Goal: Task Accomplishment & Management: Manage account settings

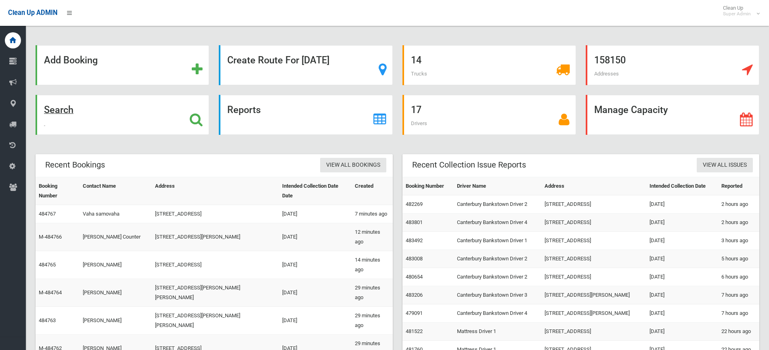
click at [194, 122] on icon at bounding box center [196, 120] width 13 height 14
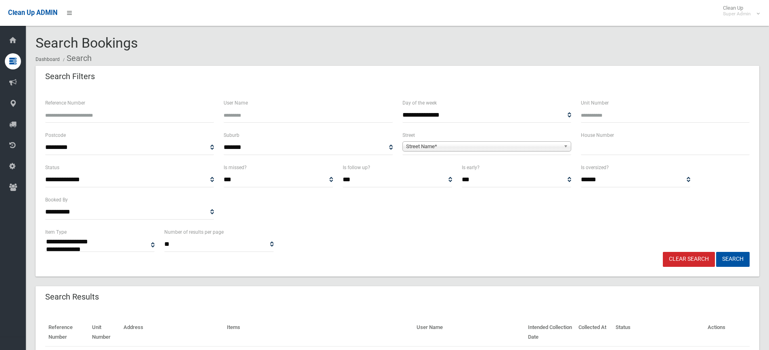
select select
click at [103, 116] on input "Reference Number" at bounding box center [129, 115] width 169 height 15
paste input "******"
type input "******"
click at [743, 256] on button "Search" at bounding box center [732, 259] width 33 height 15
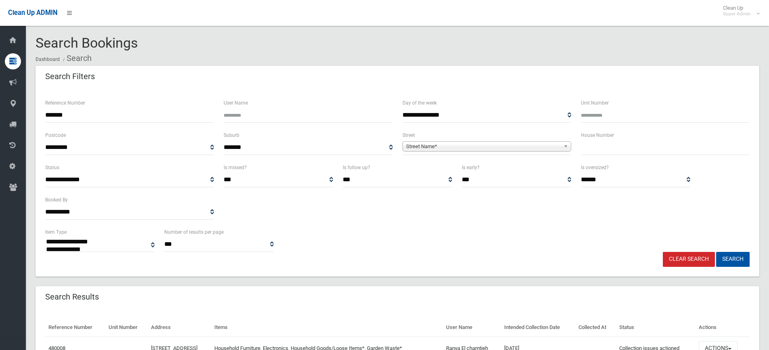
select select
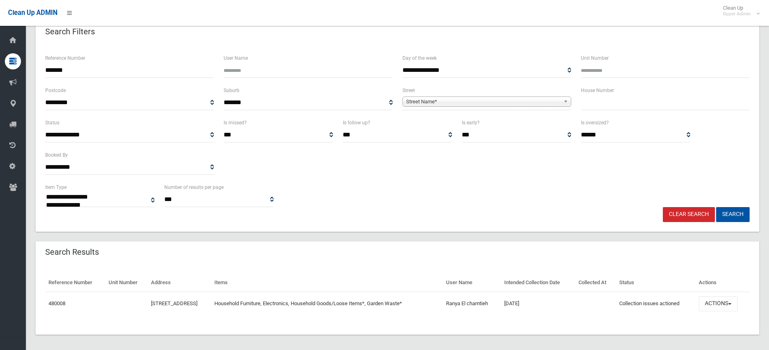
scroll to position [49, 0]
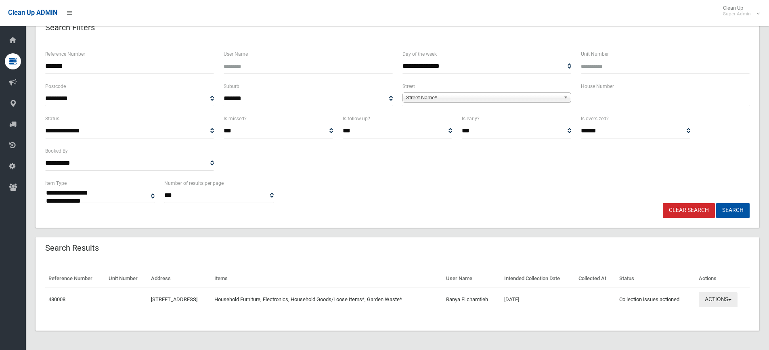
click at [724, 305] on button "Actions" at bounding box center [717, 299] width 39 height 15
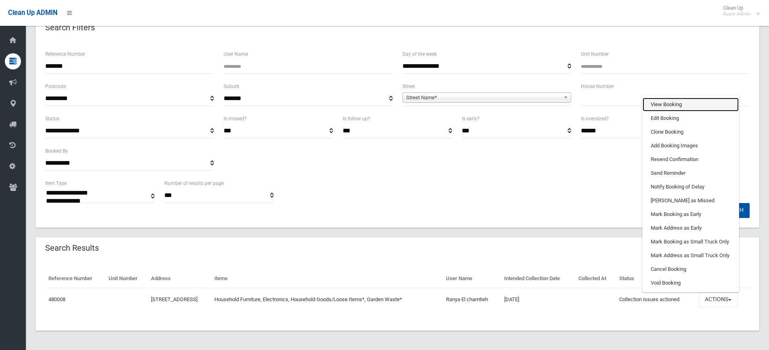
click at [673, 100] on link "View Booking" at bounding box center [690, 105] width 96 height 14
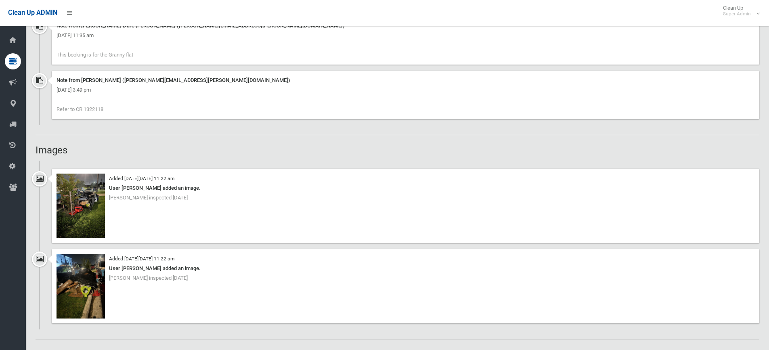
scroll to position [686, 0]
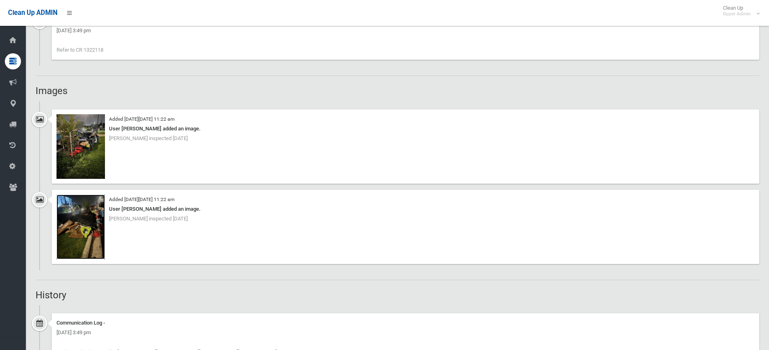
click at [78, 219] on img at bounding box center [80, 226] width 48 height 65
click at [96, 131] on img at bounding box center [80, 146] width 48 height 65
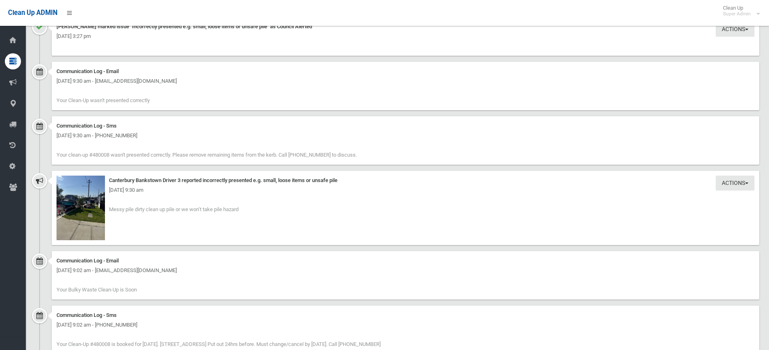
scroll to position [1049, 0]
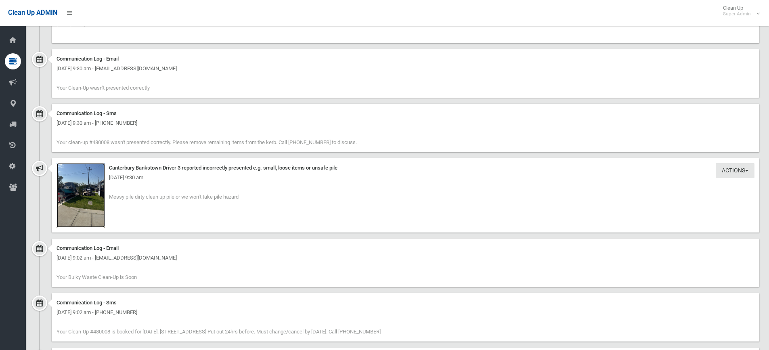
click at [81, 203] on img at bounding box center [80, 195] width 48 height 65
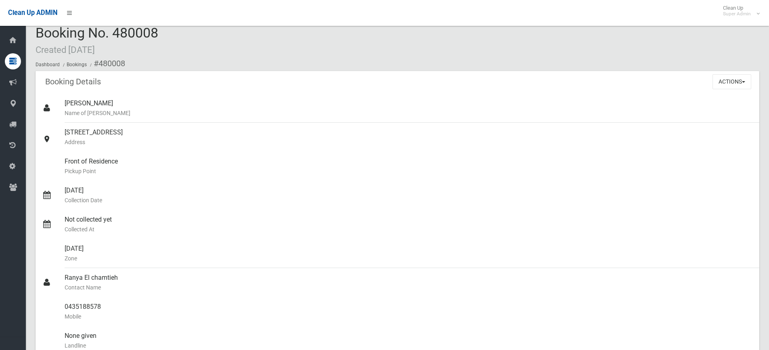
scroll to position [0, 0]
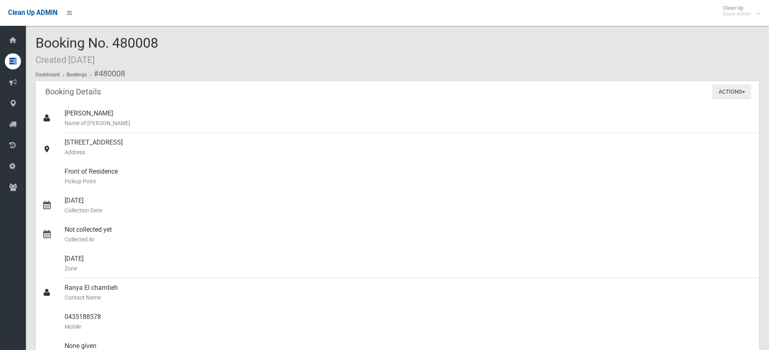
click at [723, 89] on button "Actions" at bounding box center [731, 91] width 39 height 15
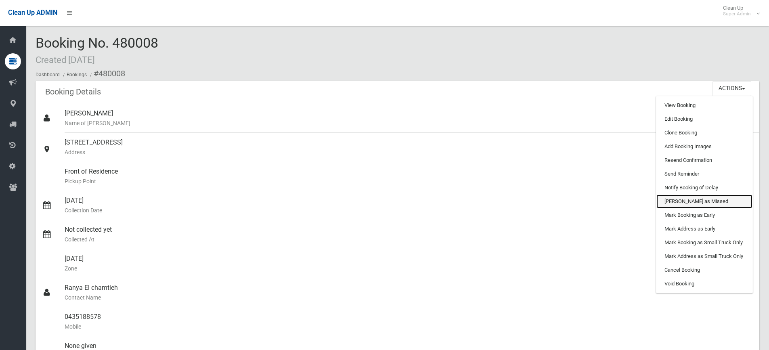
click at [687, 200] on link "[PERSON_NAME] as Missed" at bounding box center [704, 201] width 96 height 14
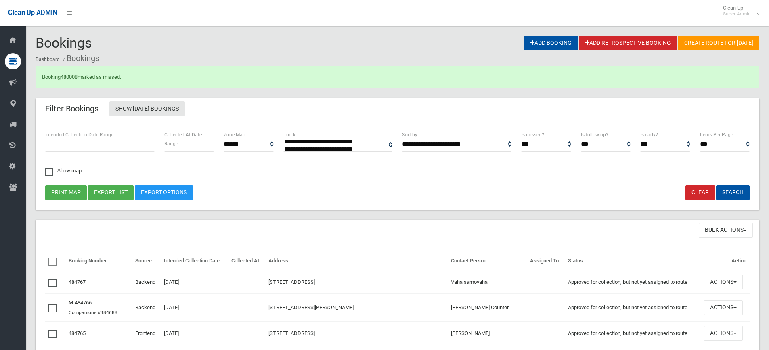
select select
click at [66, 75] on link "480008" at bounding box center [69, 77] width 17 height 6
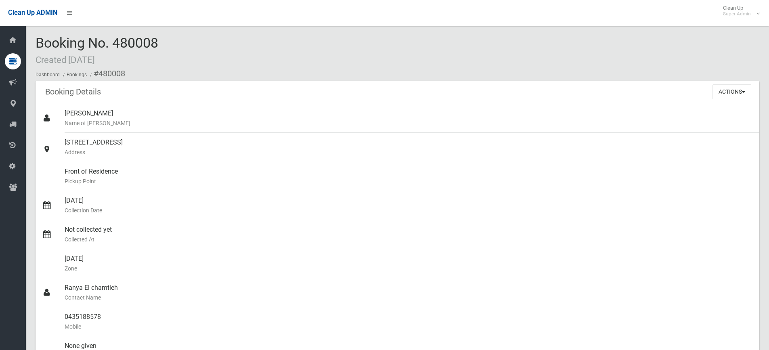
click at [284, 48] on div "Booking No. 480008 Created [DATE] Dashboard Bookings #480008" at bounding box center [397, 59] width 723 height 46
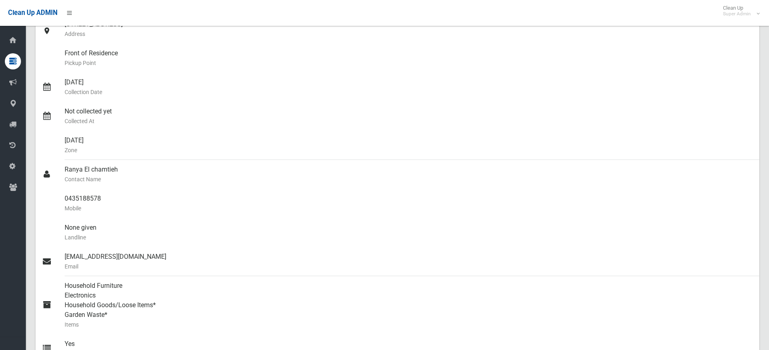
scroll to position [121, 0]
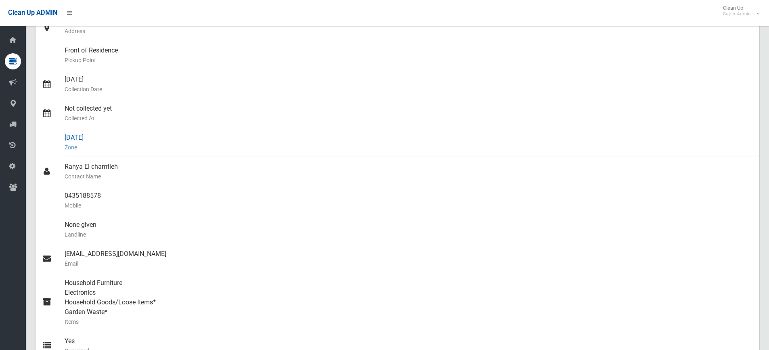
click at [36, 130] on link "[DATE] Zone" at bounding box center [397, 142] width 723 height 29
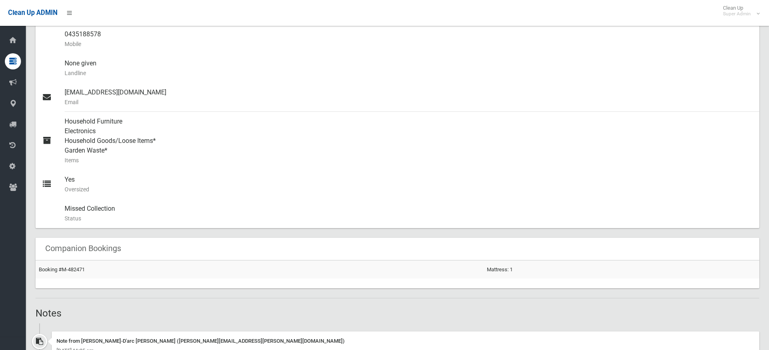
scroll to position [0, 0]
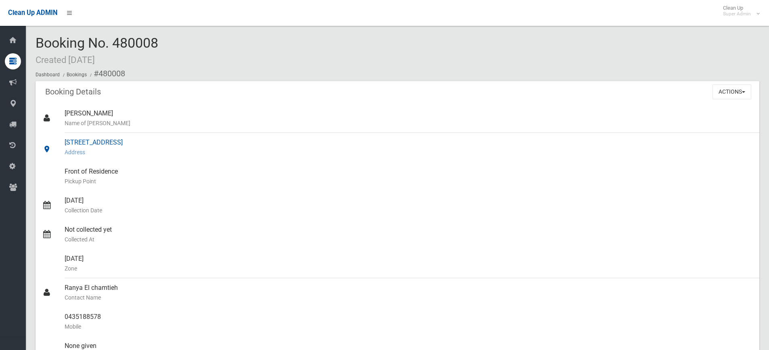
drag, startPoint x: 65, startPoint y: 140, endPoint x: 158, endPoint y: 144, distance: 92.5
click at [158, 144] on div "50 Northcote Road, GREENACRE NSW 2190 Address" at bounding box center [409, 147] width 688 height 29
copy div "50 Northcote Road, GREENACRE"
drag, startPoint x: 37, startPoint y: 40, endPoint x: 181, endPoint y: 43, distance: 144.5
click at [181, 43] on div "Booking No. 480008 Created 19/08/2025 Dashboard Bookings #480008" at bounding box center [397, 59] width 723 height 46
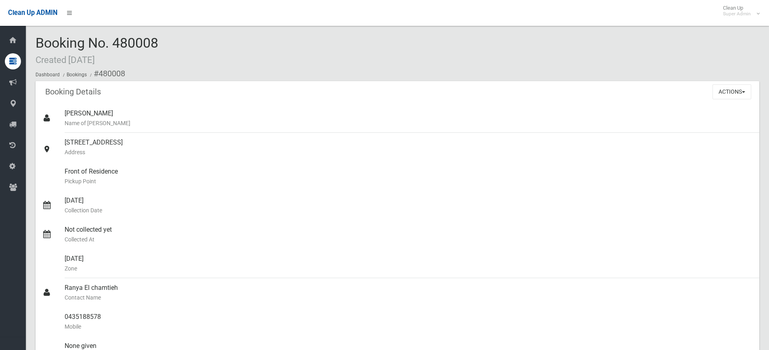
copy span "Booking No. 480008"
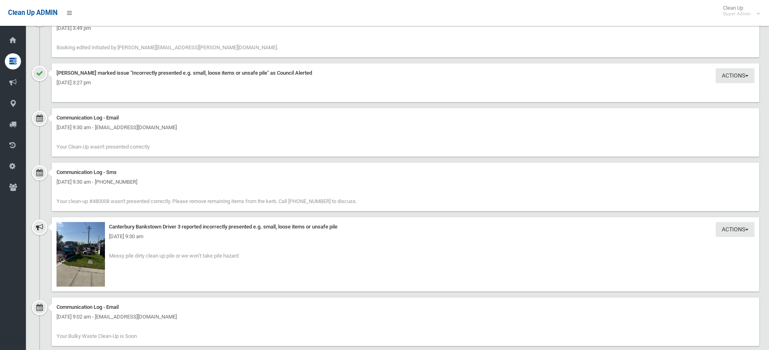
scroll to position [1130, 0]
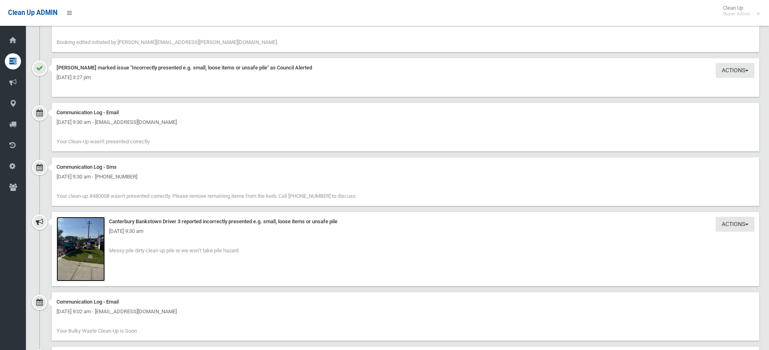
click at [74, 249] on img at bounding box center [80, 249] width 48 height 65
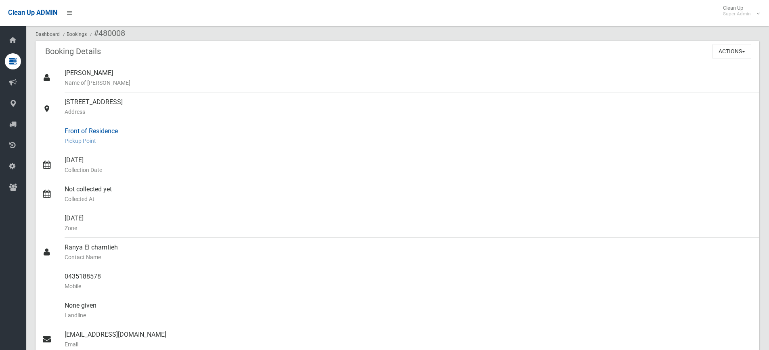
scroll to position [0, 0]
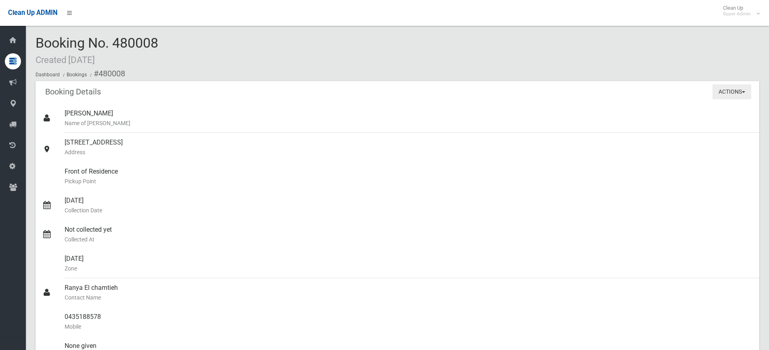
click at [727, 90] on button "Actions" at bounding box center [731, 91] width 39 height 15
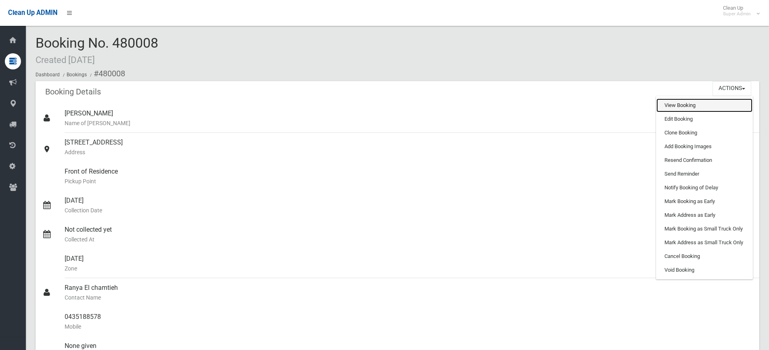
click at [679, 104] on link "View Booking" at bounding box center [704, 105] width 96 height 14
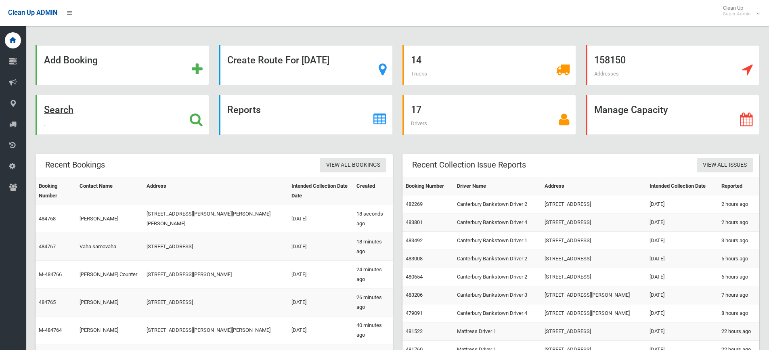
click at [200, 118] on icon at bounding box center [196, 120] width 13 height 14
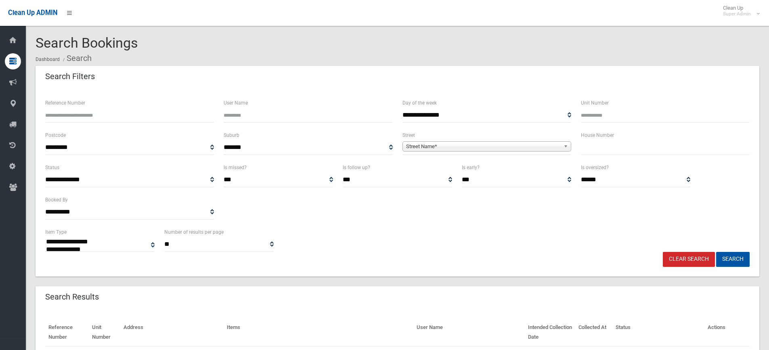
select select
click at [359, 221] on div "**********" at bounding box center [397, 195] width 714 height 65
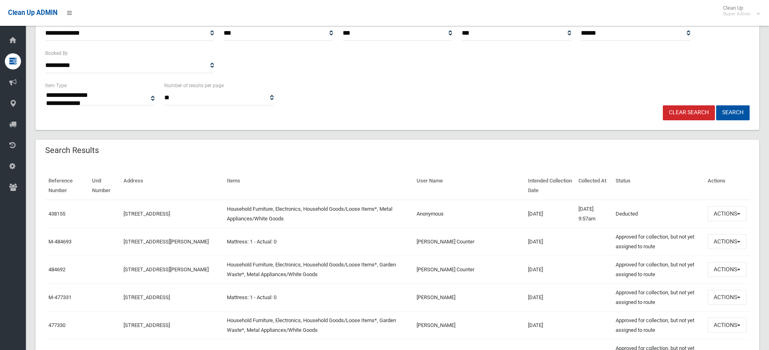
scroll to position [202, 0]
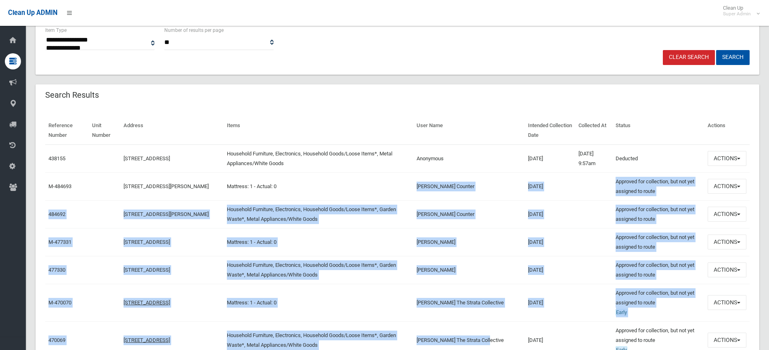
drag, startPoint x: 422, startPoint y: 184, endPoint x: 500, endPoint y: 336, distance: 170.3
click at [458, 268] on td "Rebecca Essey" at bounding box center [468, 270] width 111 height 28
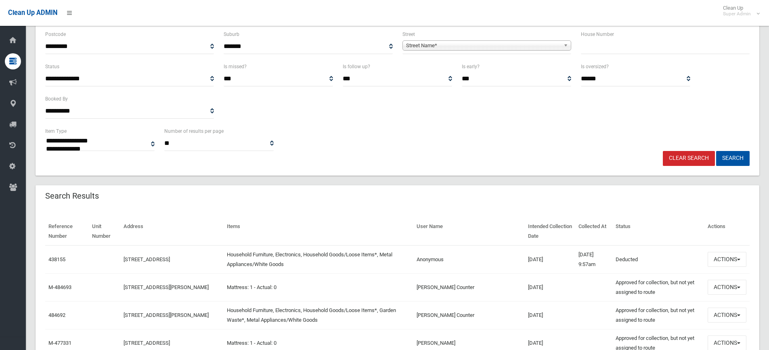
scroll to position [0, 0]
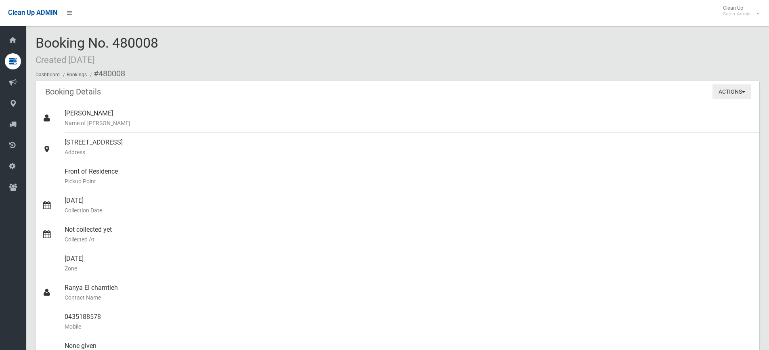
click at [733, 94] on button "Actions" at bounding box center [731, 91] width 39 height 15
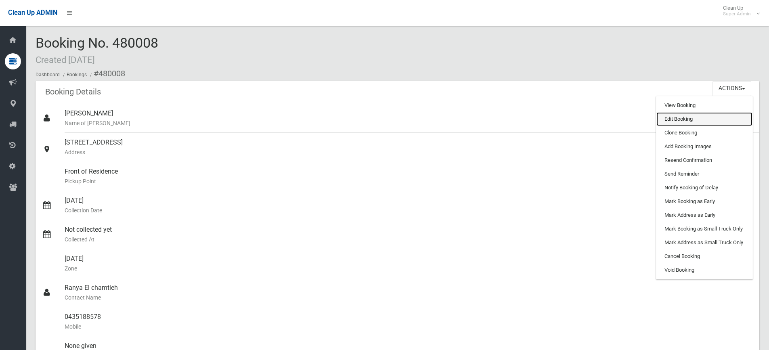
click at [690, 120] on link "Edit Booking" at bounding box center [704, 119] width 96 height 14
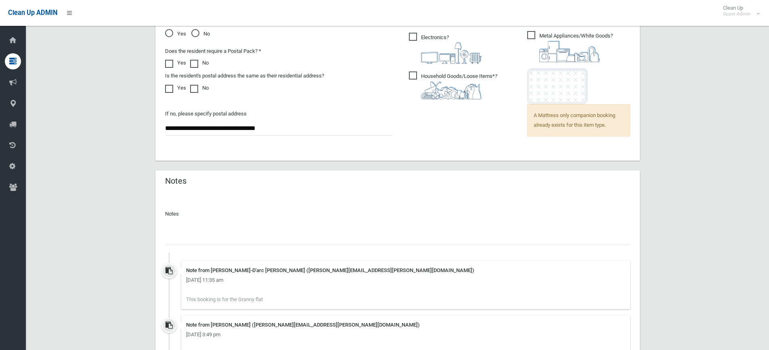
scroll to position [704, 0]
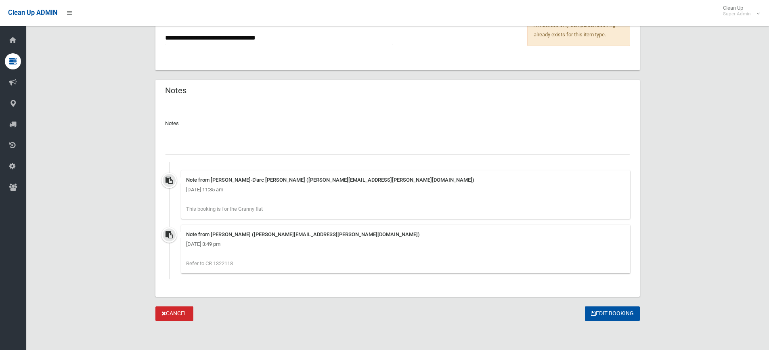
click at [218, 150] on input "text" at bounding box center [397, 147] width 465 height 15
type input "**********"
click at [596, 313] on button "Edit Booking" at bounding box center [612, 313] width 55 height 15
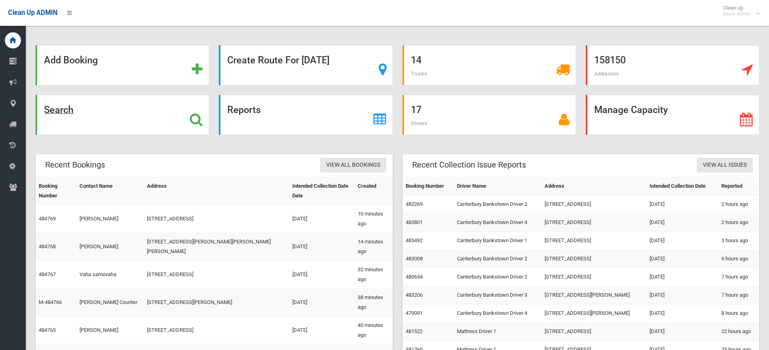
click at [194, 121] on icon at bounding box center [196, 120] width 13 height 14
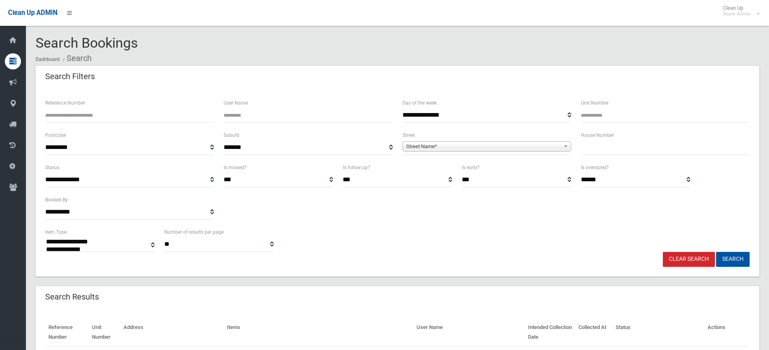
select select
click at [586, 157] on div "House Number" at bounding box center [665, 146] width 178 height 32
click at [590, 150] on input "text" at bounding box center [665, 147] width 169 height 15
type input "**"
click at [475, 147] on span "Street Name*" at bounding box center [483, 147] width 154 height 10
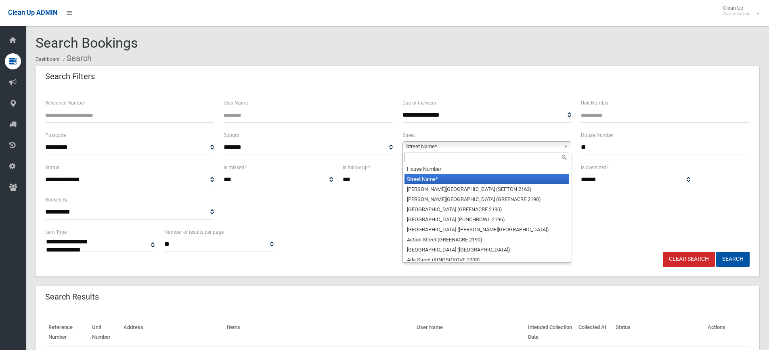
click at [436, 159] on input "text" at bounding box center [486, 158] width 165 height 10
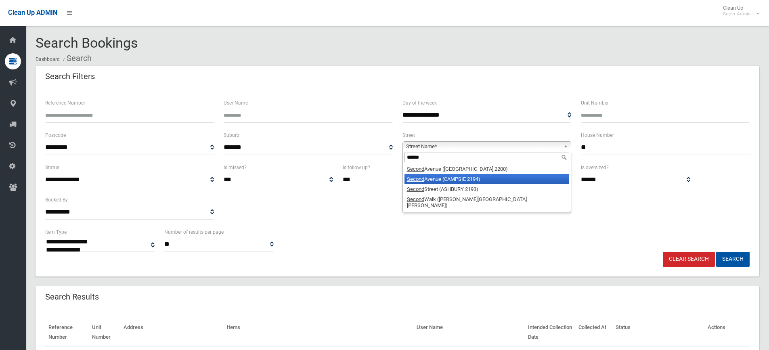
type input "******"
click at [439, 178] on li "Second Avenue (CAMPSIE 2194)" at bounding box center [486, 179] width 165 height 10
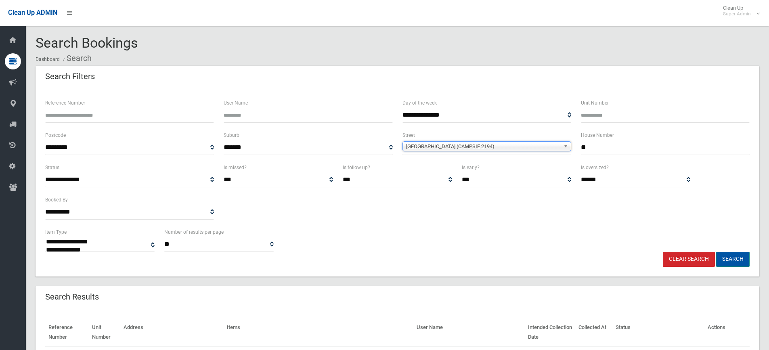
click at [735, 259] on button "Search" at bounding box center [732, 259] width 33 height 15
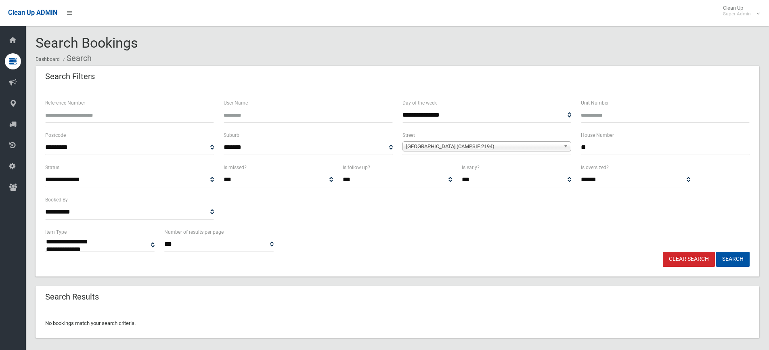
select select
click at [599, 148] on input "**" at bounding box center [665, 147] width 169 height 15
type input "*****"
click at [731, 261] on button "Search" at bounding box center [732, 259] width 33 height 15
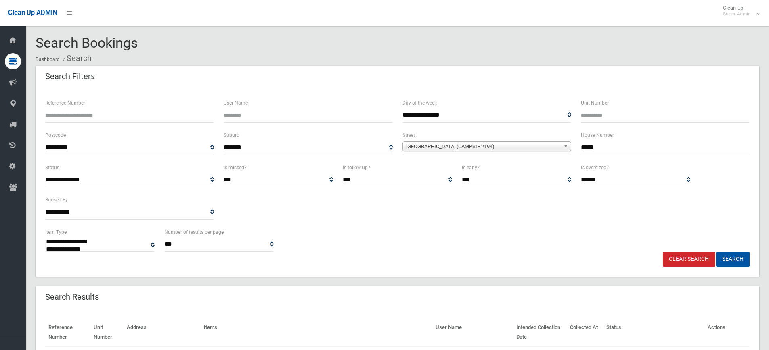
select select
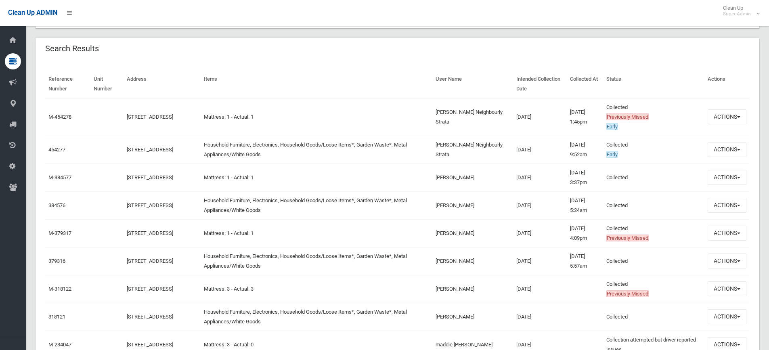
scroll to position [242, 0]
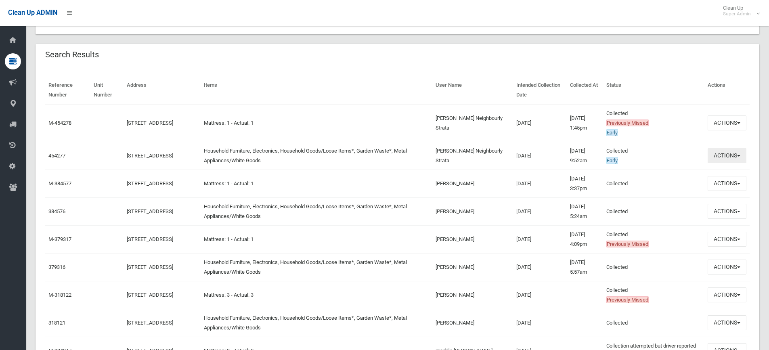
click at [724, 153] on button "Actions" at bounding box center [726, 155] width 39 height 15
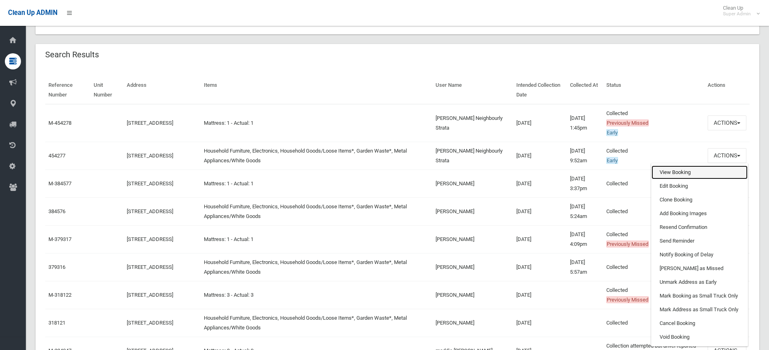
click at [674, 172] on link "View Booking" at bounding box center [699, 172] width 96 height 14
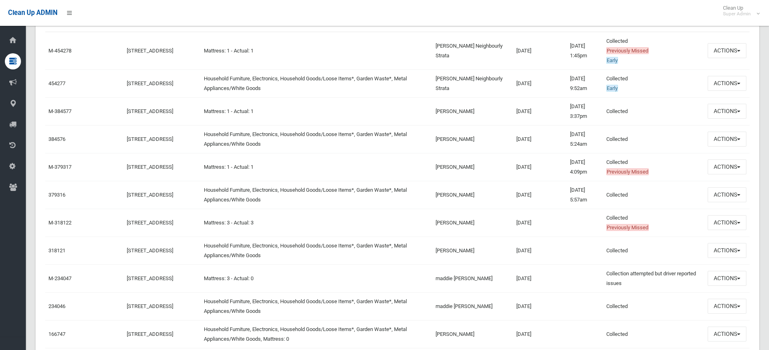
scroll to position [323, 0]
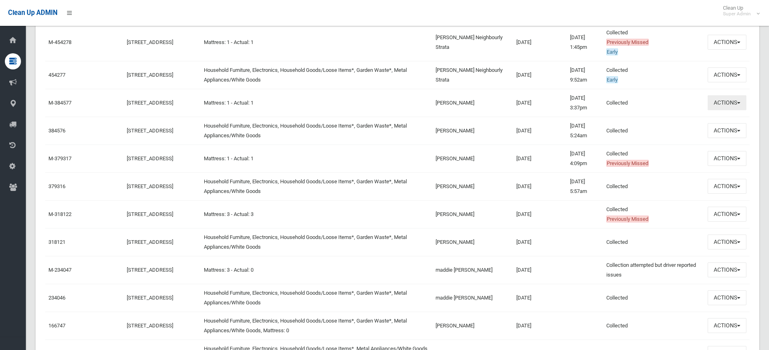
click at [718, 101] on button "Actions" at bounding box center [726, 102] width 39 height 15
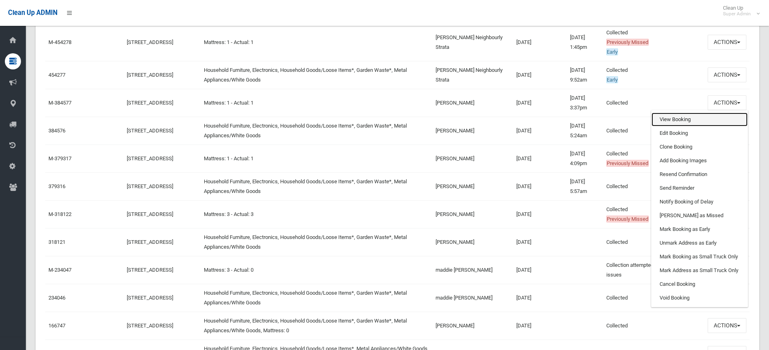
click at [687, 117] on link "View Booking" at bounding box center [699, 120] width 96 height 14
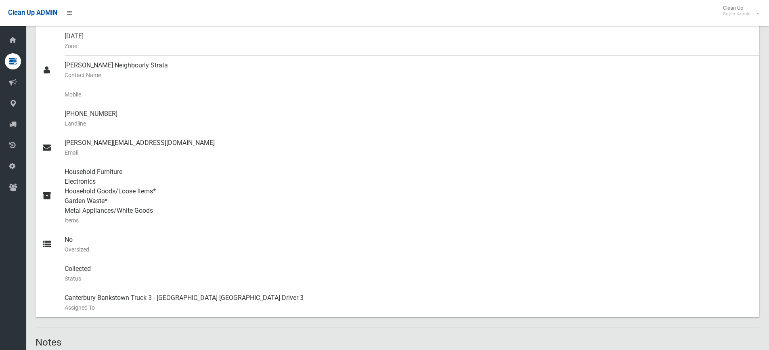
scroll to position [242, 0]
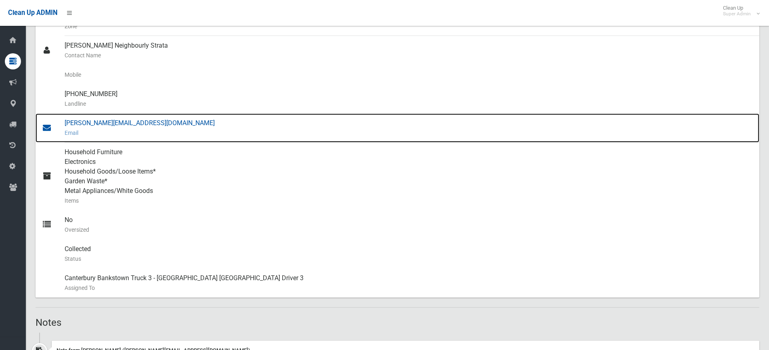
click at [97, 125] on div "[PERSON_NAME][EMAIL_ADDRESS][DOMAIN_NAME] Email" at bounding box center [409, 127] width 688 height 29
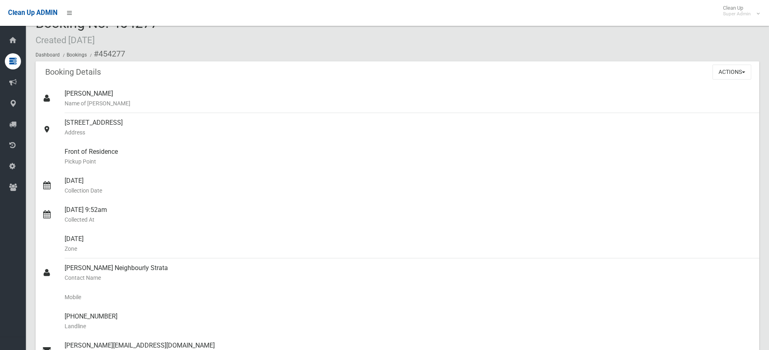
scroll to position [0, 0]
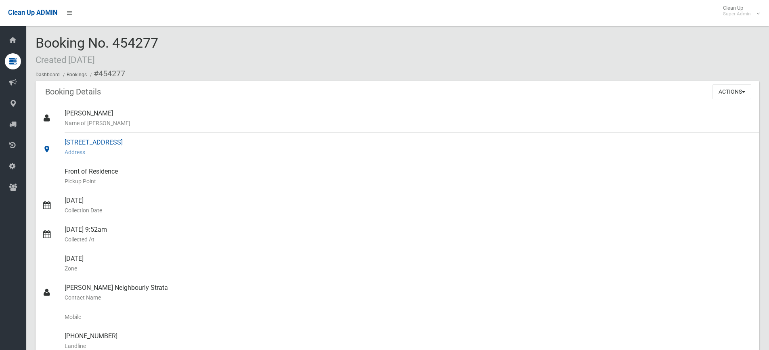
drag, startPoint x: 65, startPoint y: 140, endPoint x: 156, endPoint y: 142, distance: 90.8
click at [156, 142] on div "[STREET_ADDRESS] Address" at bounding box center [409, 147] width 688 height 29
copy div "[STREET_ADDRESS]"
